Goal: Check status: Check status

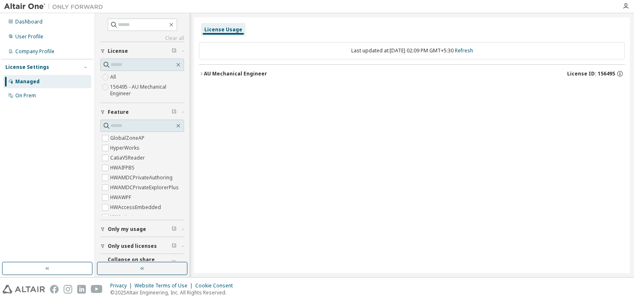
click at [202, 73] on icon "button" at bounding box center [201, 73] width 5 height 5
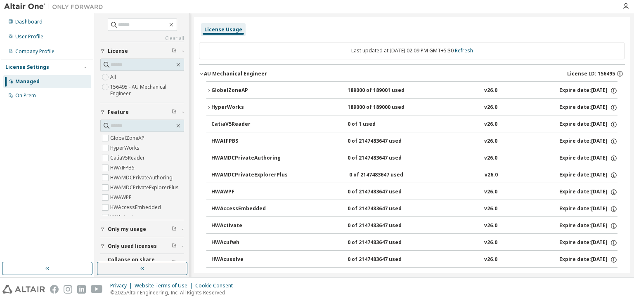
click at [209, 88] on icon "button" at bounding box center [208, 90] width 5 height 5
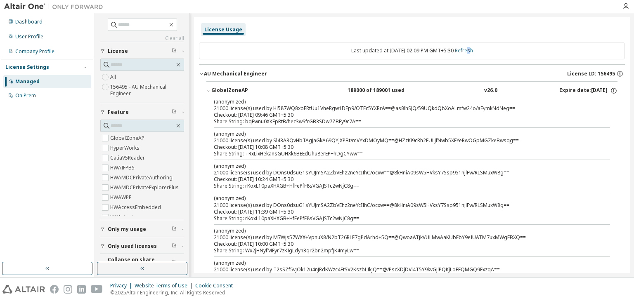
click at [473, 50] on link "Refresh" at bounding box center [464, 50] width 18 height 7
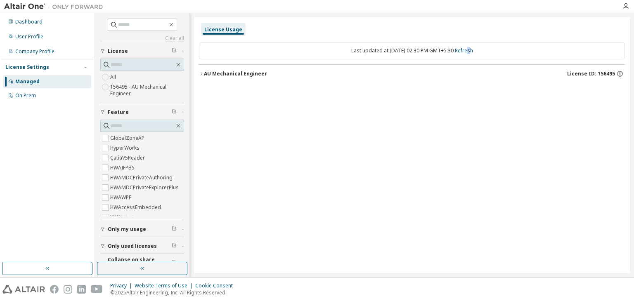
click at [200, 76] on button "AU Mechanical Engineer License ID: 156495" at bounding box center [412, 74] width 426 height 18
